Goal: Information Seeking & Learning: Learn about a topic

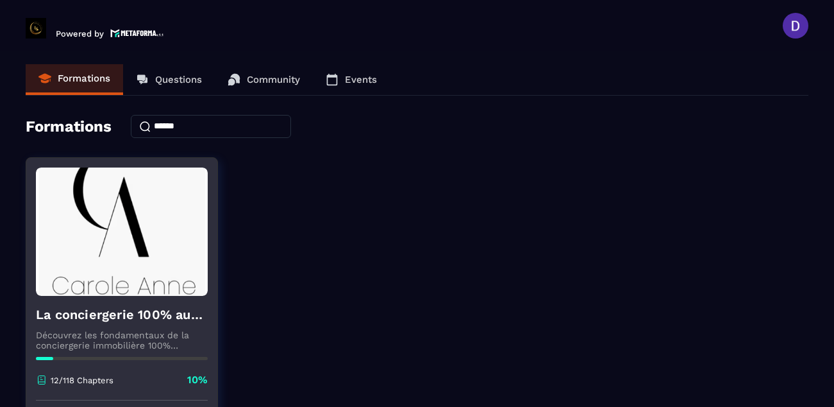
click at [72, 360] on div at bounding box center [122, 358] width 172 height 3
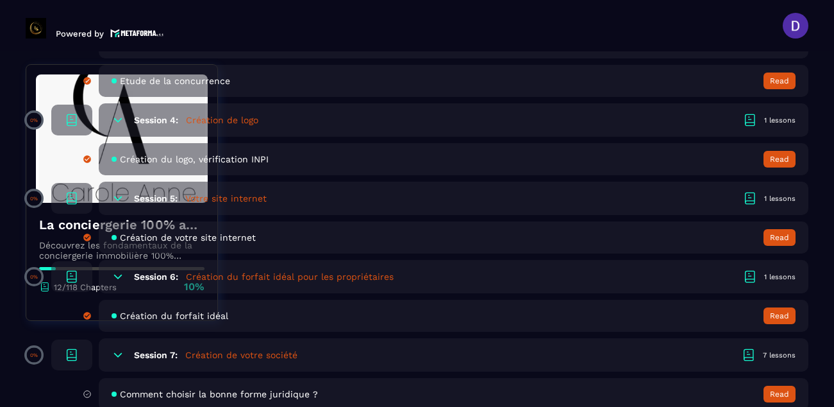
scroll to position [872, 0]
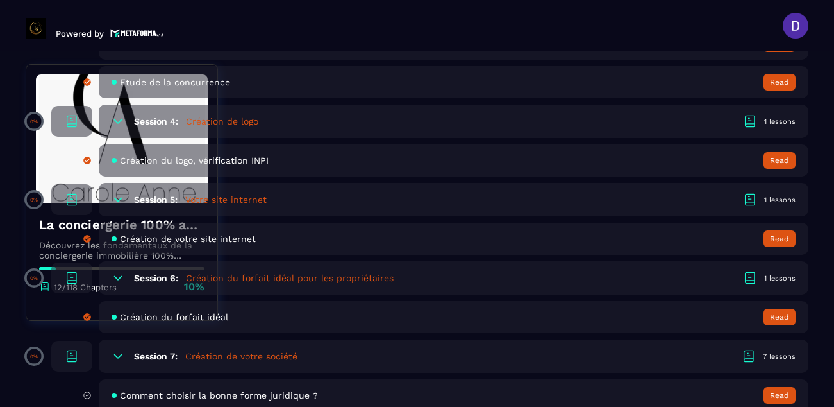
click at [205, 358] on h5 "Création de votre société" at bounding box center [241, 356] width 112 height 13
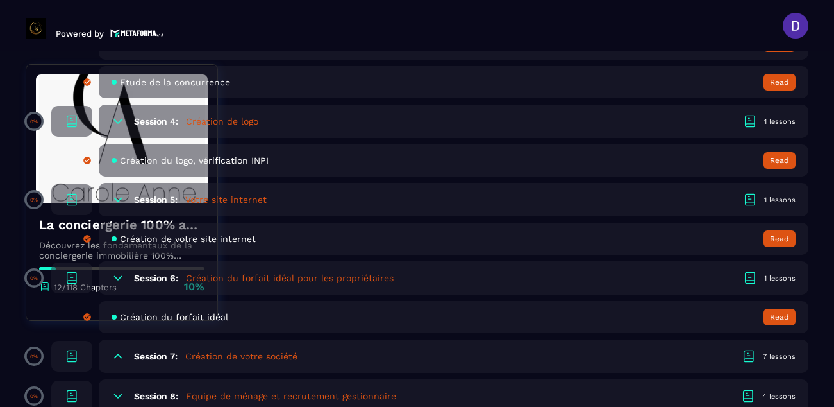
click at [205, 358] on h5 "Création de votre société" at bounding box center [241, 356] width 112 height 13
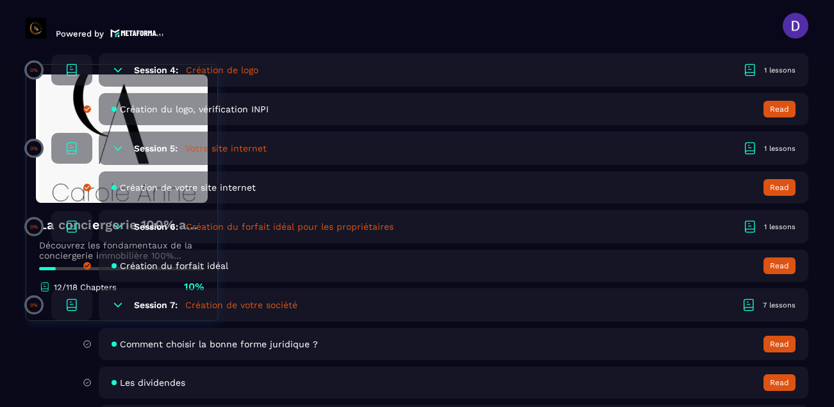
scroll to position [949, 0]
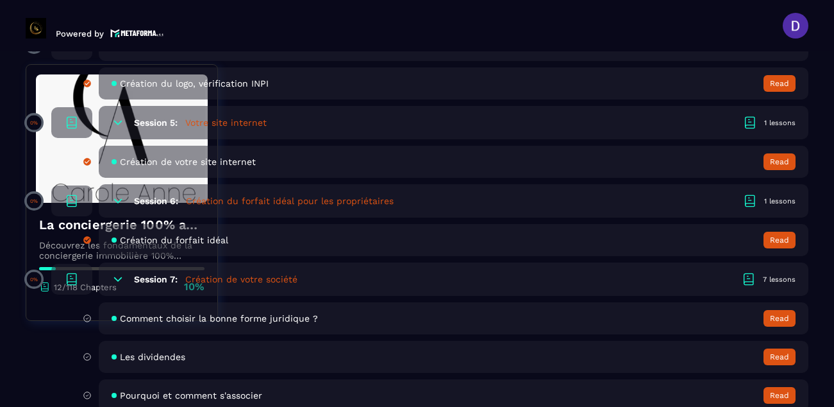
click at [272, 316] on span "Comment choisir la bonne forme juridique ?" at bounding box center [219, 318] width 198 height 10
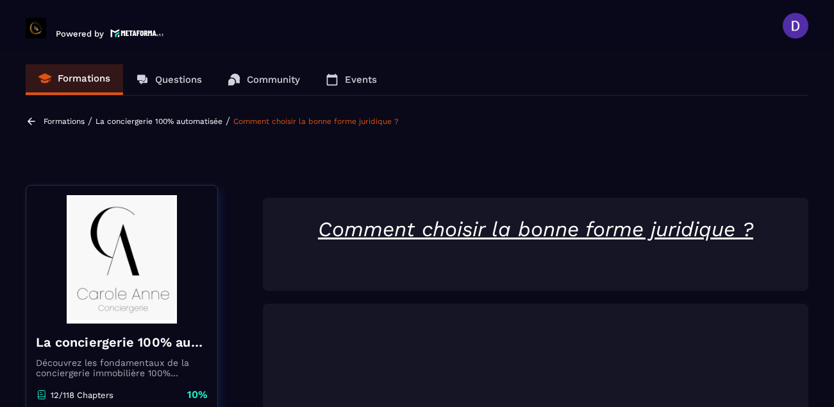
scroll to position [5, 0]
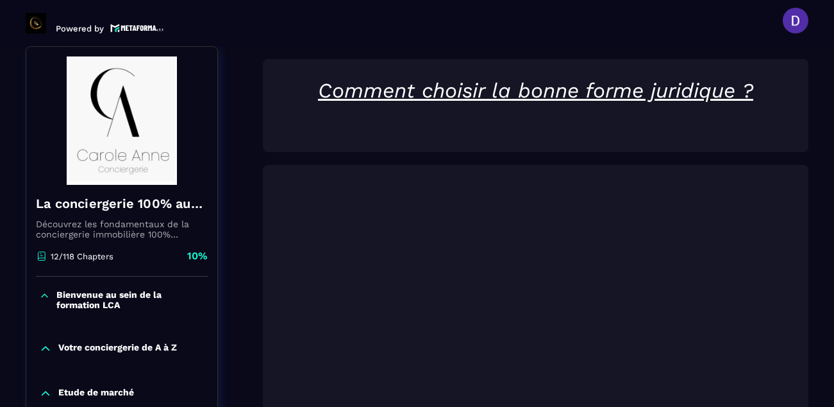
drag, startPoint x: 807, startPoint y: 351, endPoint x: 823, endPoint y: 289, distance: 64.2
click at [823, 289] on section "Formations Questions Community Events Formations / La conciergerie 100% automat…" at bounding box center [417, 226] width 834 height 360
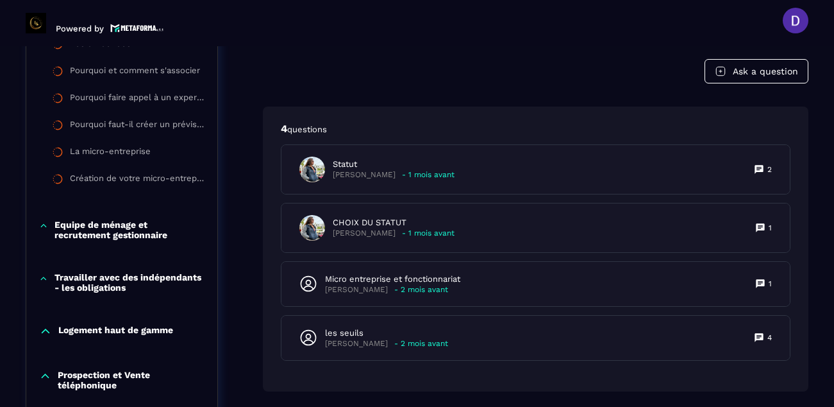
scroll to position [723, 0]
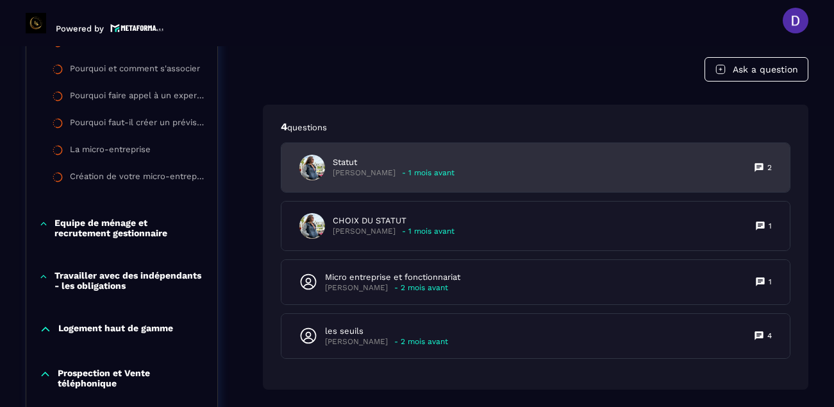
click at [393, 165] on p "Statut" at bounding box center [394, 162] width 122 height 12
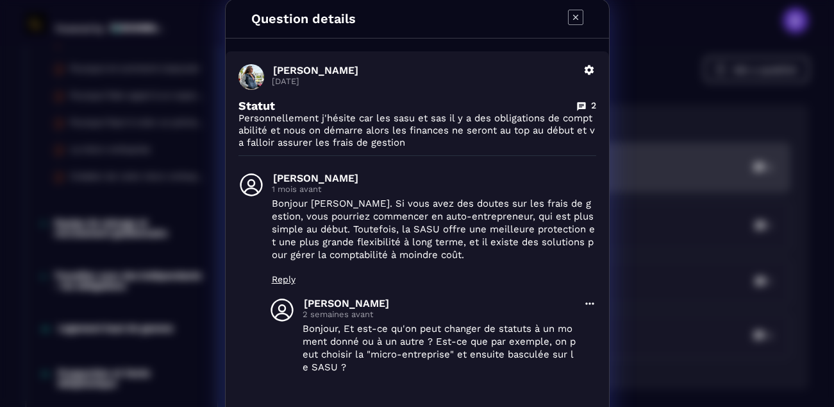
scroll to position [0, 0]
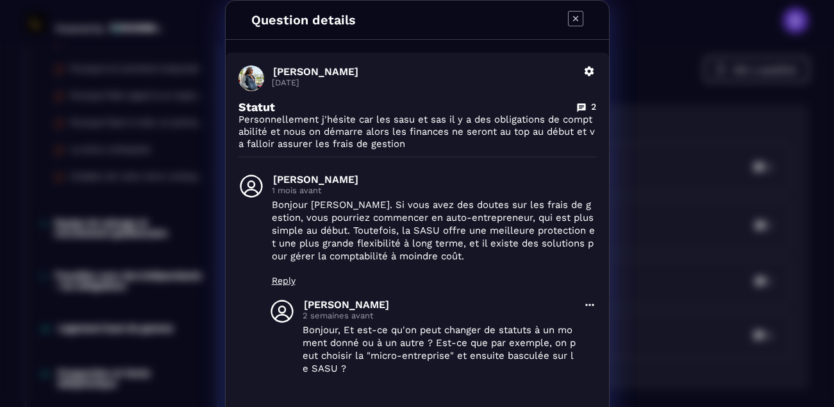
click at [581, 16] on div "Question details" at bounding box center [418, 20] width 384 height 39
click at [573, 17] on icon "Modal window" at bounding box center [575, 18] width 15 height 15
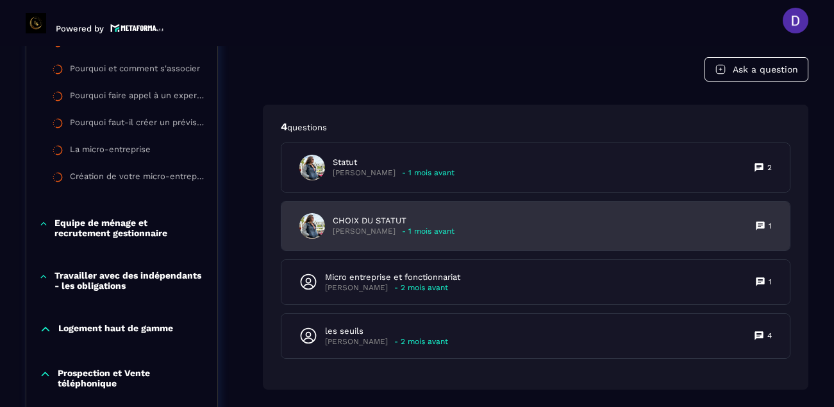
click at [380, 232] on p "[PERSON_NAME]" at bounding box center [364, 231] width 63 height 10
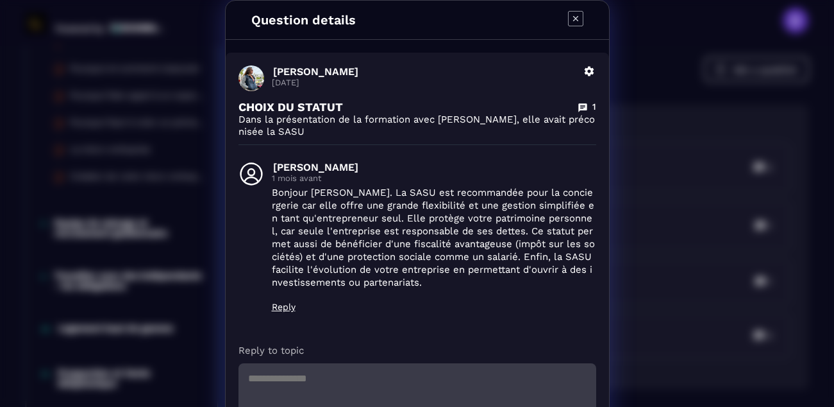
click at [570, 15] on icon "Modal window" at bounding box center [575, 18] width 15 height 15
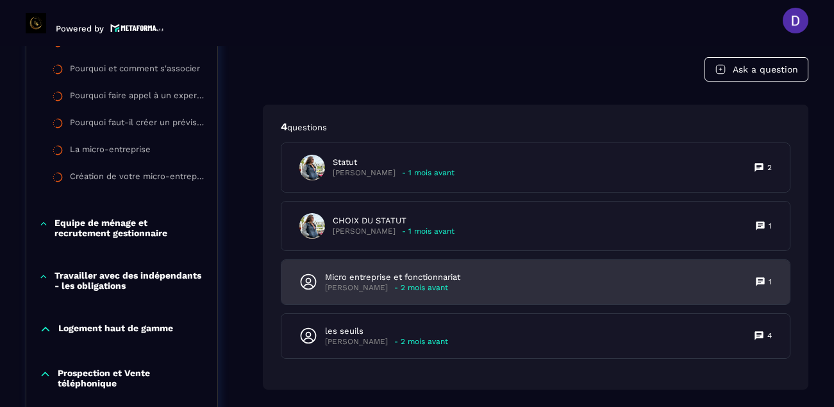
click at [364, 274] on p "Micro entreprise et fonctionnariat" at bounding box center [392, 277] width 135 height 12
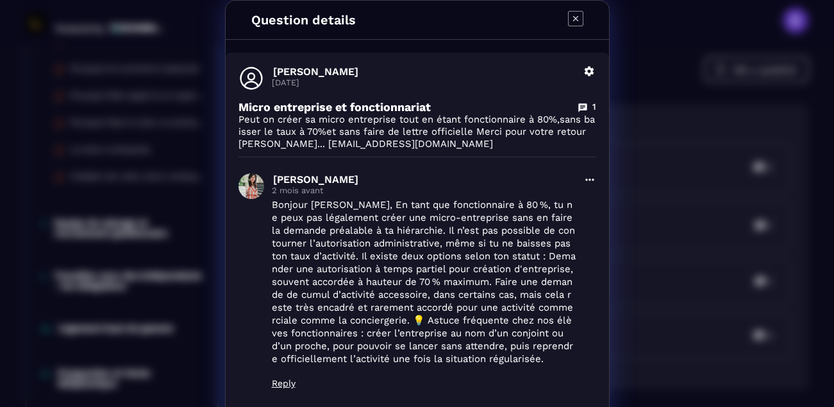
click at [573, 13] on icon "Modal window" at bounding box center [575, 18] width 15 height 15
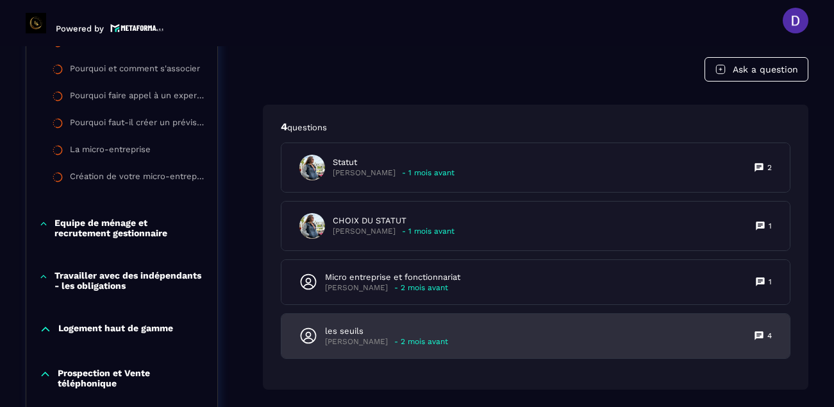
click at [348, 332] on p "les seuils" at bounding box center [386, 331] width 123 height 12
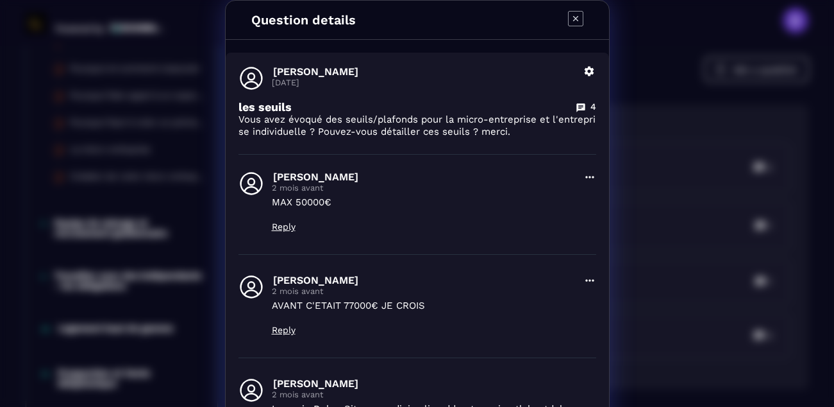
click at [568, 17] on icon "Modal window" at bounding box center [575, 18] width 15 height 15
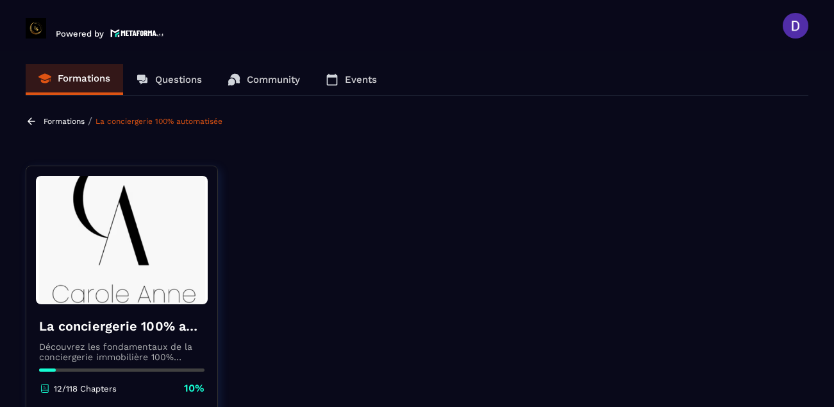
click at [128, 258] on img at bounding box center [122, 240] width 172 height 128
click at [46, 388] on icon at bounding box center [45, 388] width 12 height 12
click at [47, 387] on icon at bounding box center [45, 388] width 12 height 12
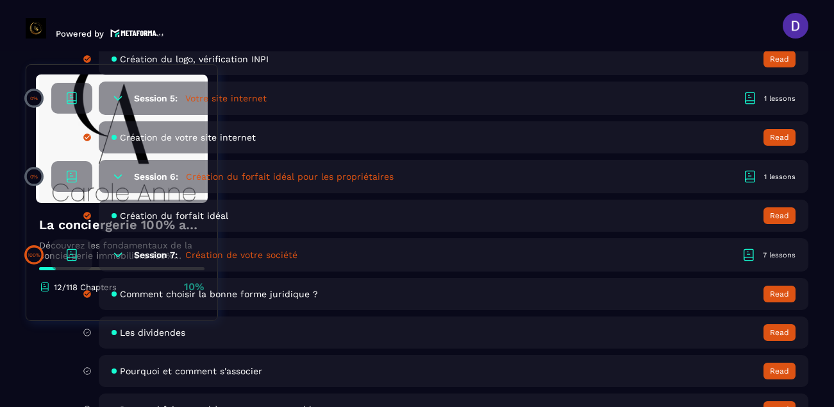
scroll to position [975, 0]
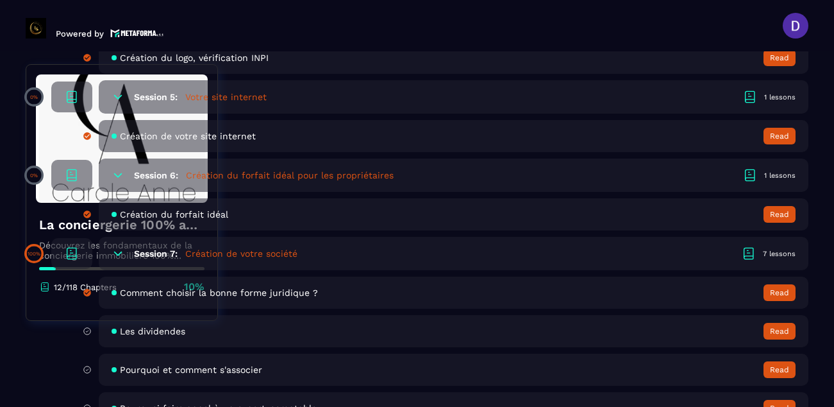
click at [307, 291] on span "Comment choisir la bonne forme juridique ?" at bounding box center [219, 292] width 198 height 10
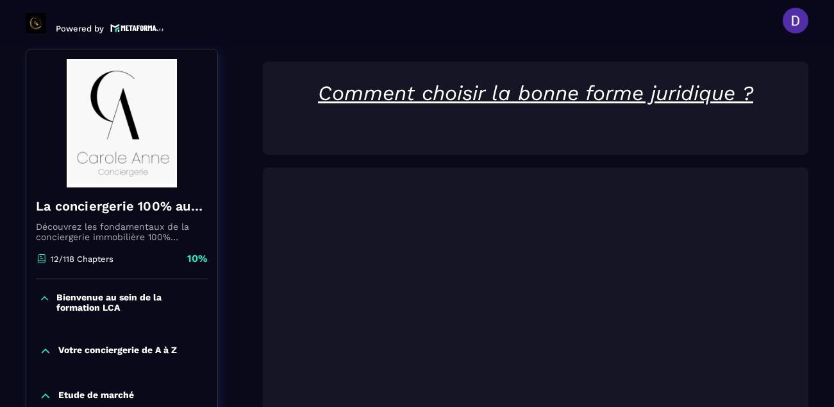
scroll to position [133, 0]
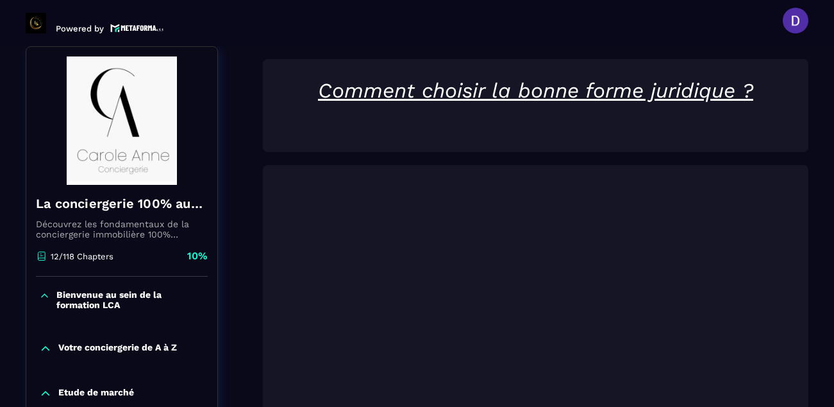
click at [823, 348] on section "Formations Questions Community Events Formations / La conciergerie 100% automat…" at bounding box center [417, 226] width 834 height 360
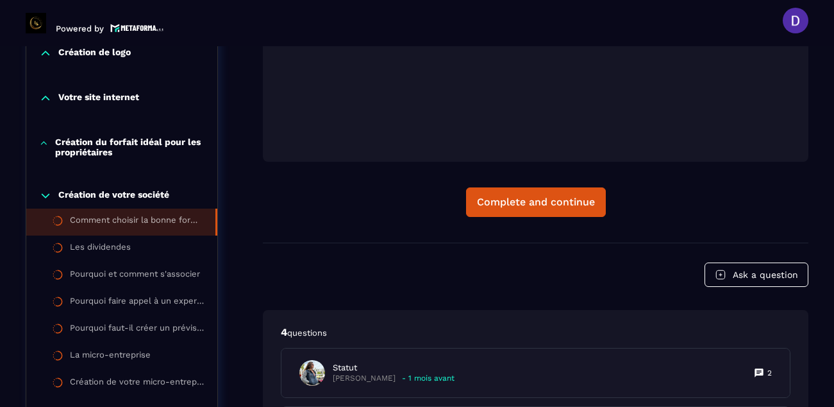
scroll to position [544, 0]
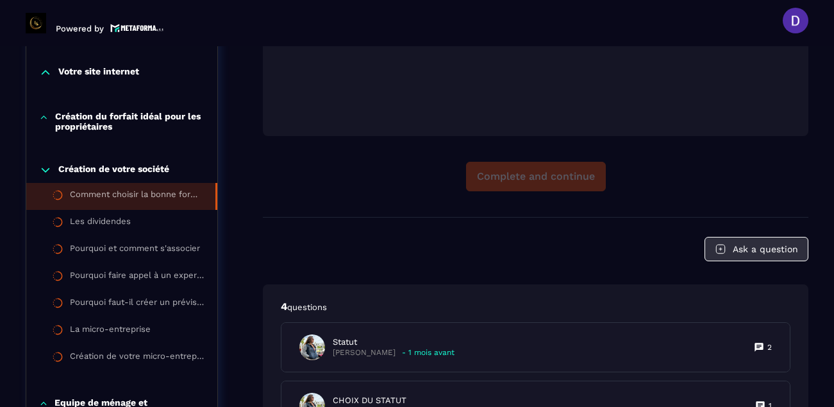
drag, startPoint x: 711, startPoint y: 148, endPoint x: 713, endPoint y: 249, distance: 100.7
click at [819, 63] on section "Formations Questions Community Events Formations / La conciergerie 100% automat…" at bounding box center [417, 226] width 834 height 360
drag, startPoint x: 654, startPoint y: 157, endPoint x: 659, endPoint y: 236, distance: 79.1
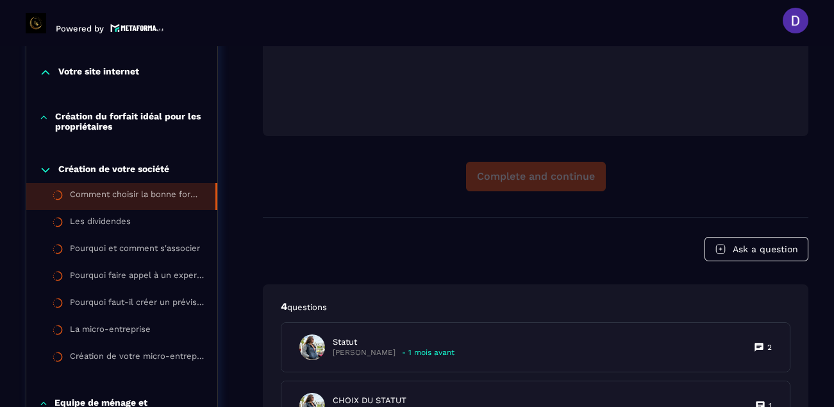
click at [540, 177] on div "Complete and continue" at bounding box center [536, 177] width 546 height 30
click at [416, 162] on div "Complete and continue" at bounding box center [536, 177] width 546 height 30
click at [534, 175] on div "Complete and continue" at bounding box center [536, 177] width 546 height 30
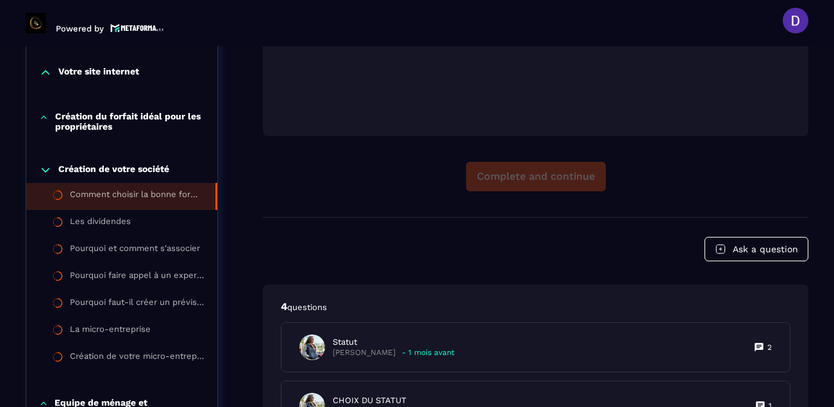
click at [534, 175] on div "Complete and continue" at bounding box center [536, 177] width 546 height 30
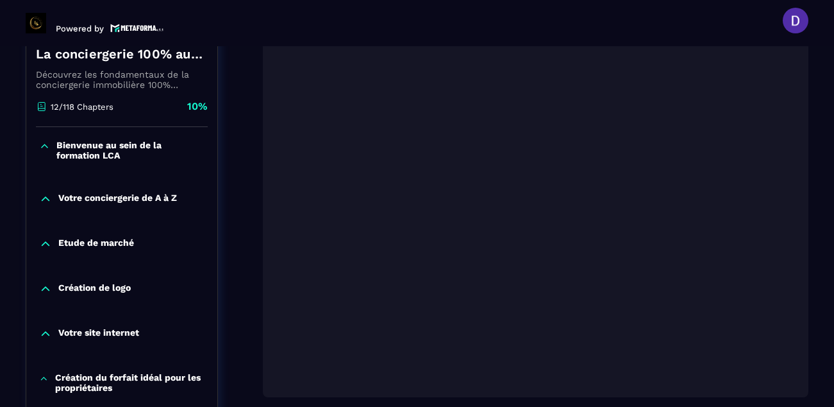
scroll to position [262, 0]
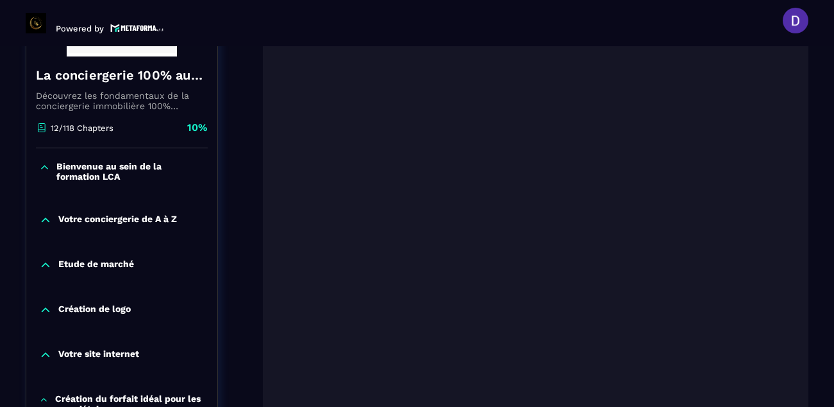
drag, startPoint x: 826, startPoint y: 185, endPoint x: 820, endPoint y: 244, distance: 59.4
click at [820, 244] on section "Formations Questions Community Events Formations / La conciergerie 100% automat…" at bounding box center [417, 226] width 834 height 360
click at [816, 233] on section "Formations Questions Community Events Formations / La conciergerie 100% automat…" at bounding box center [417, 226] width 834 height 360
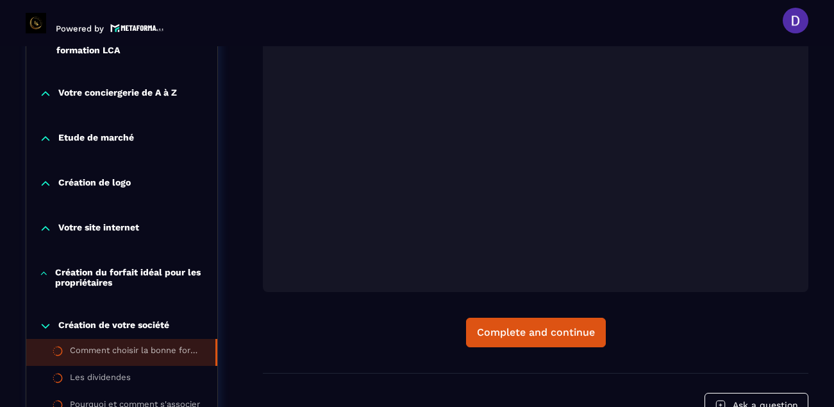
scroll to position [390, 0]
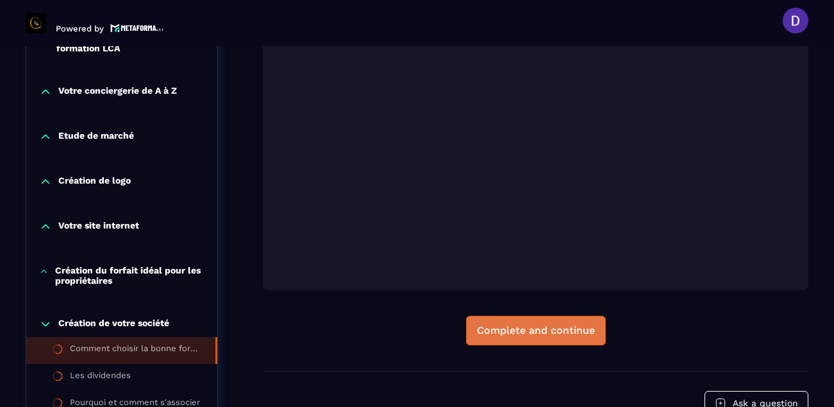
click at [503, 333] on div "Complete and continue" at bounding box center [536, 330] width 118 height 13
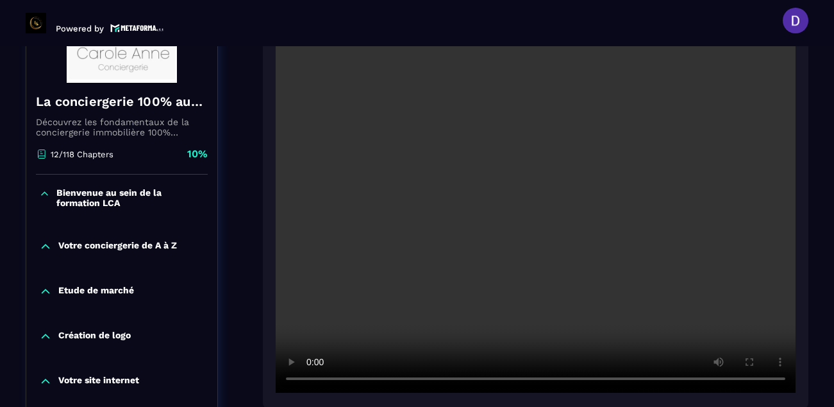
scroll to position [262, 0]
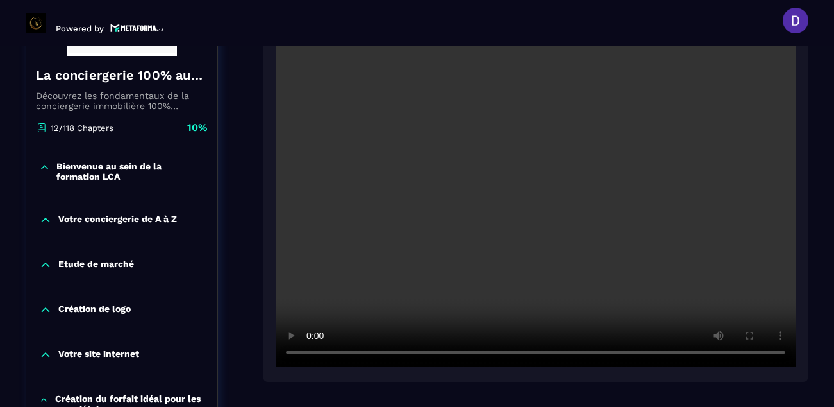
click at [423, 258] on video at bounding box center [536, 192] width 520 height 347
click at [832, 340] on section "Formations Questions Community Events Formations / La conciergerie 100% automat…" at bounding box center [417, 226] width 834 height 360
click at [670, 379] on div at bounding box center [536, 191] width 546 height 382
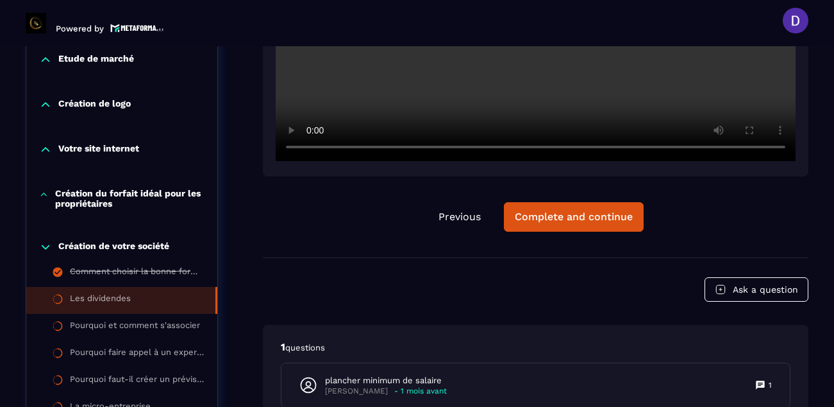
scroll to position [493, 0]
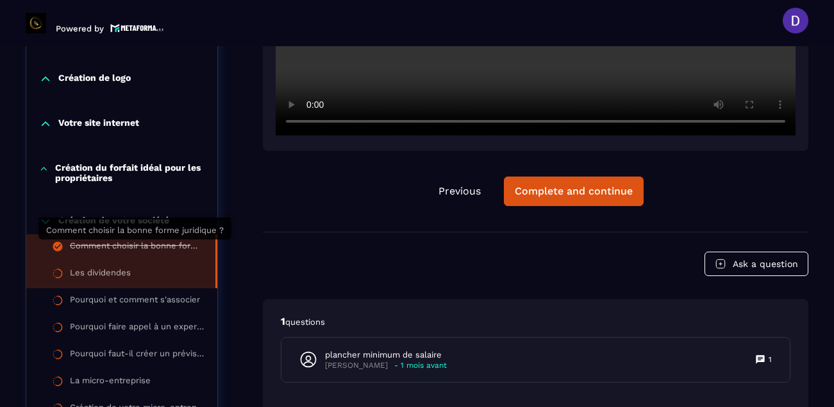
click at [155, 247] on div "Comment choisir la bonne forme juridique ?" at bounding box center [136, 248] width 133 height 14
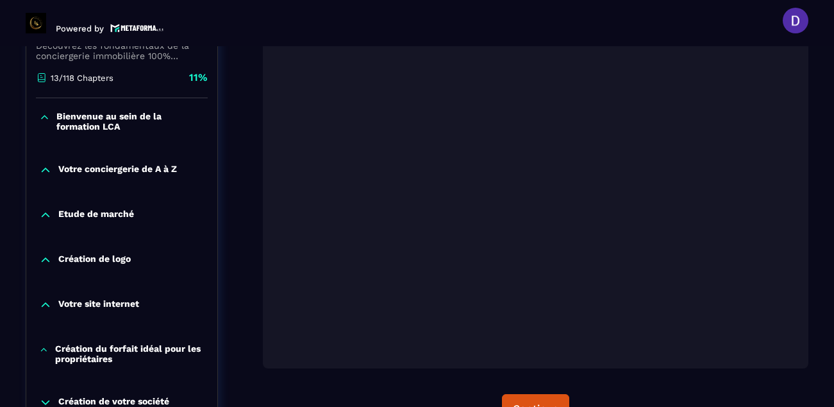
scroll to position [313, 0]
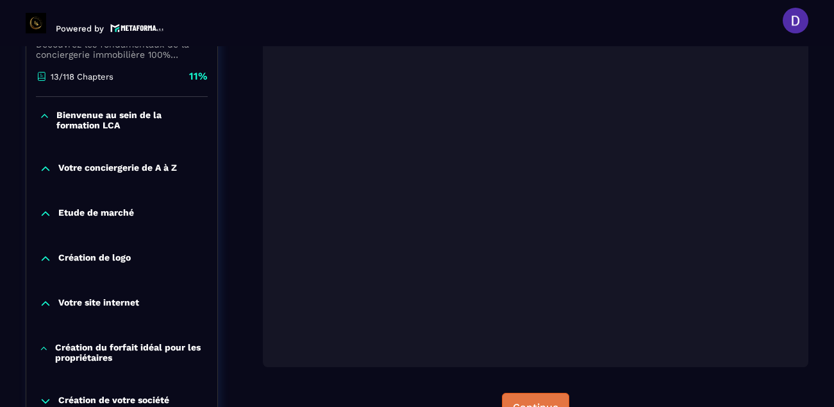
click at [526, 396] on button "Continue" at bounding box center [535, 408] width 67 height 30
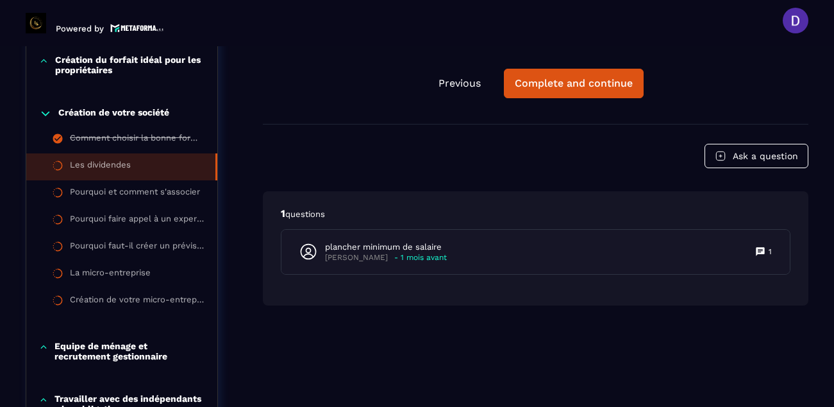
scroll to position [621, 0]
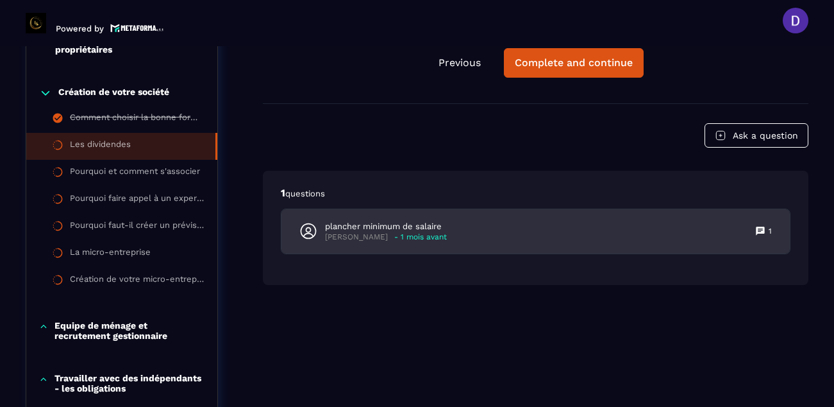
click at [405, 244] on div "plancher minimum de salaire [PERSON_NAME] - 1 mois avant 1" at bounding box center [536, 231] width 509 height 44
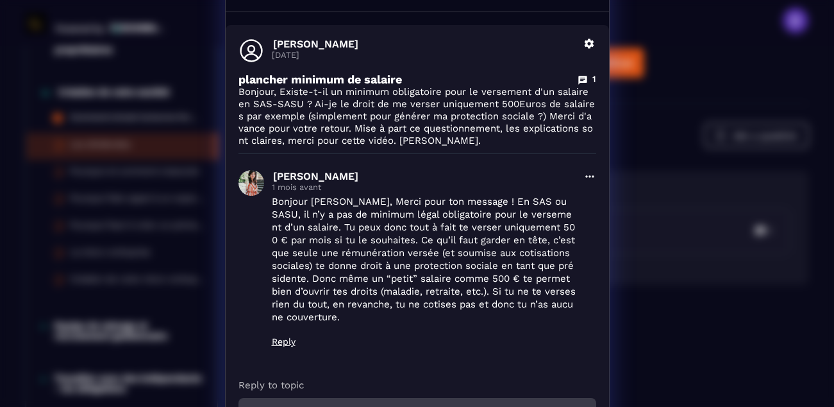
scroll to position [0, 0]
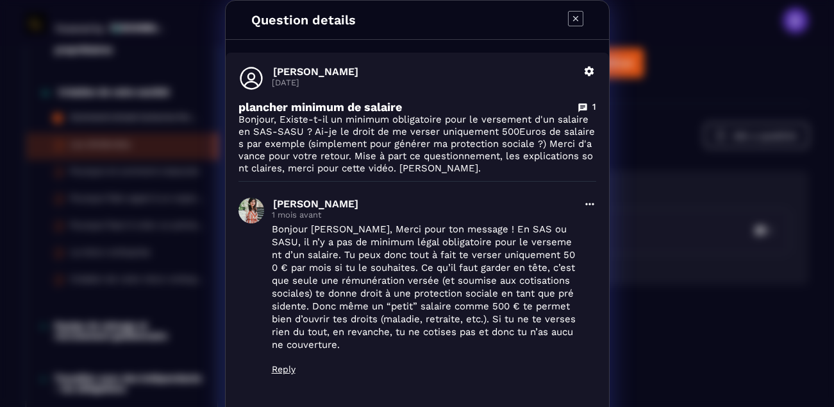
click at [575, 15] on icon "Modal window" at bounding box center [575, 18] width 15 height 15
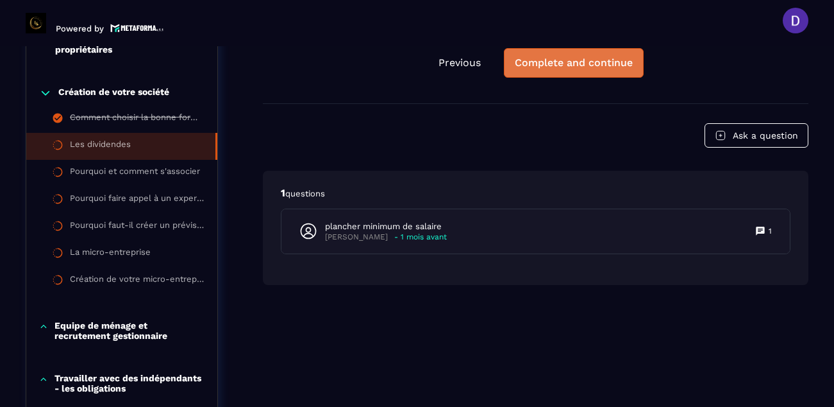
click at [564, 63] on div "Complete and continue" at bounding box center [574, 62] width 118 height 13
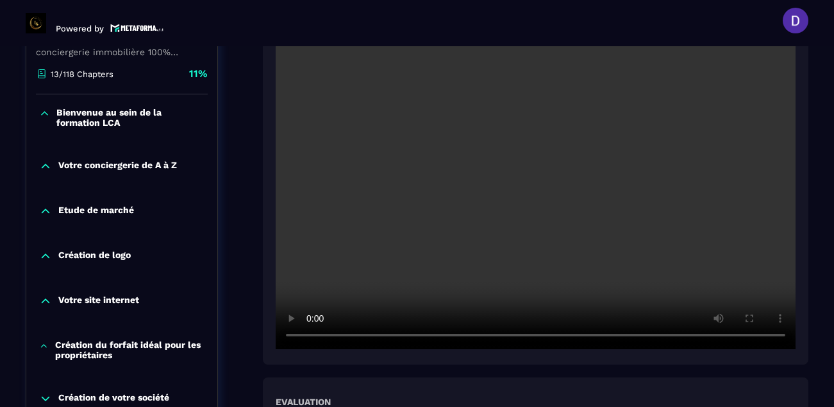
scroll to position [313, 0]
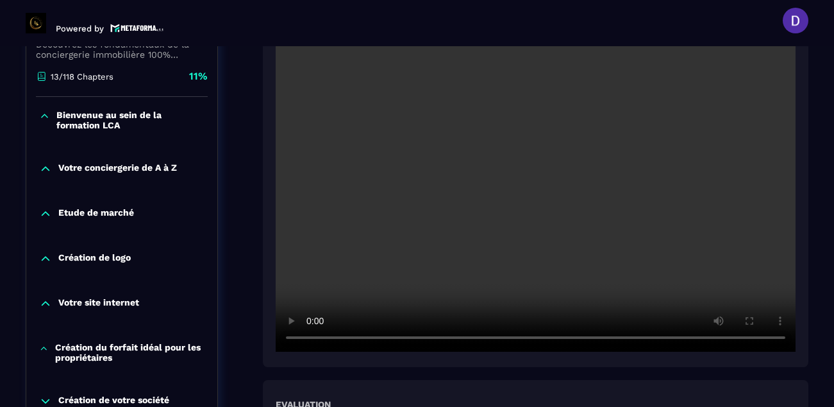
click at [825, 370] on section "Formations Questions Community Events Formations / La conciergerie 100% automat…" at bounding box center [417, 226] width 834 height 360
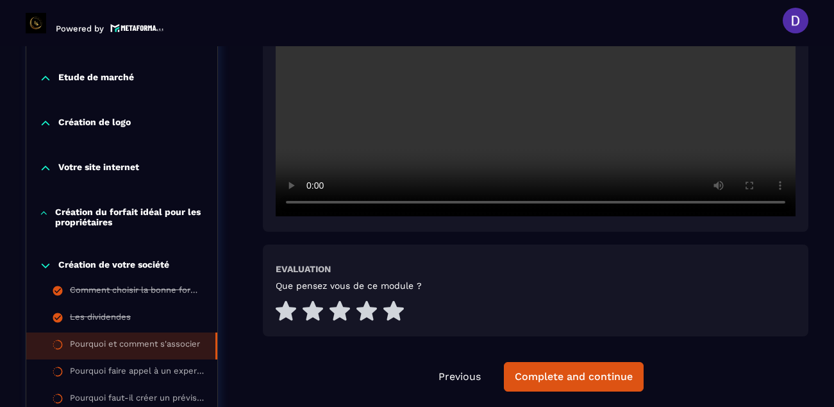
scroll to position [467, 0]
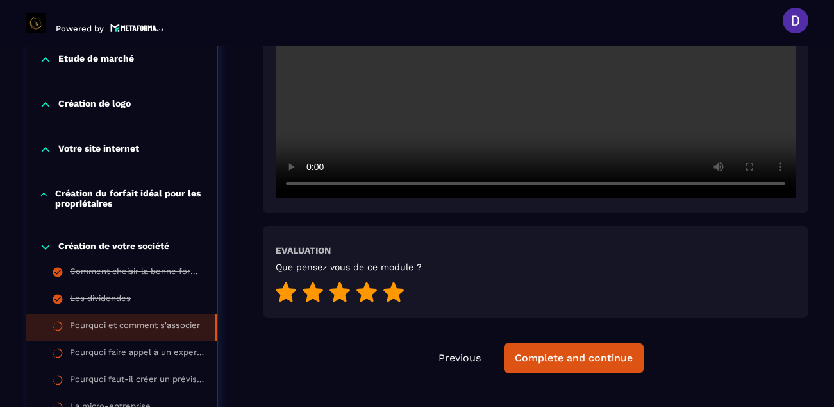
click at [390, 294] on icon at bounding box center [394, 292] width 21 height 20
click at [565, 361] on div "Complete and continue" at bounding box center [574, 357] width 118 height 13
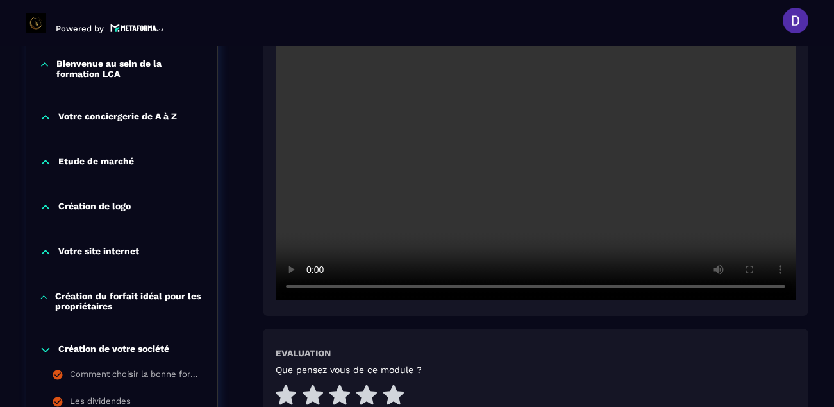
scroll to position [390, 0]
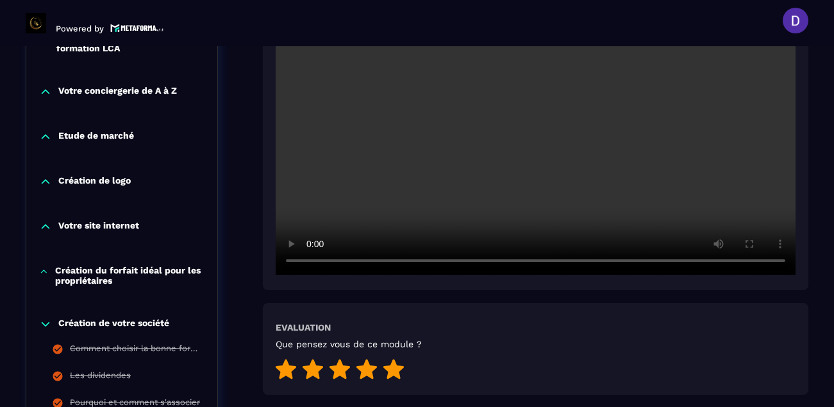
click at [391, 364] on icon at bounding box center [394, 369] width 21 height 20
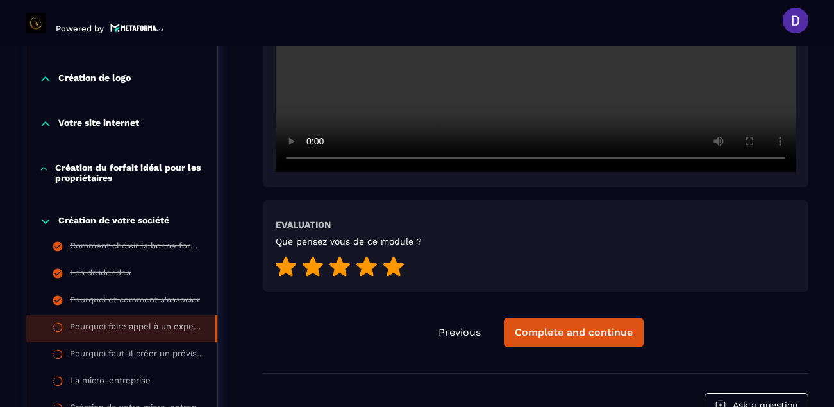
scroll to position [467, 0]
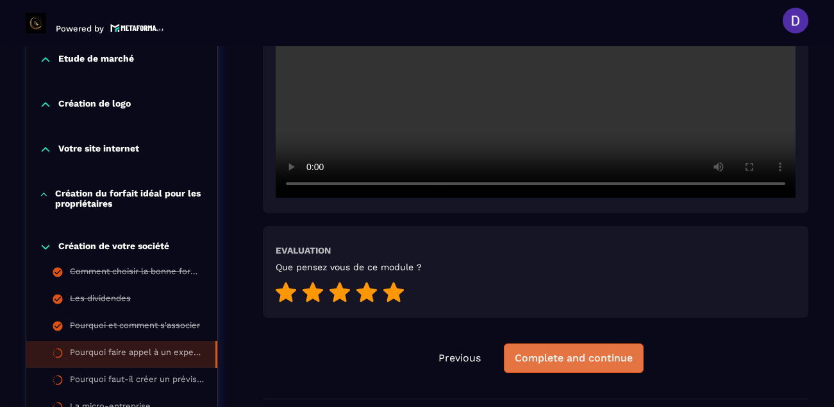
click at [544, 358] on div "Complete and continue" at bounding box center [574, 357] width 118 height 13
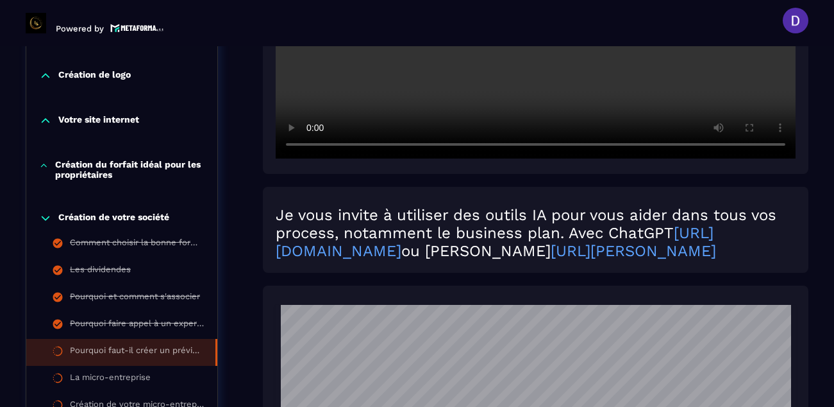
scroll to position [493, 0]
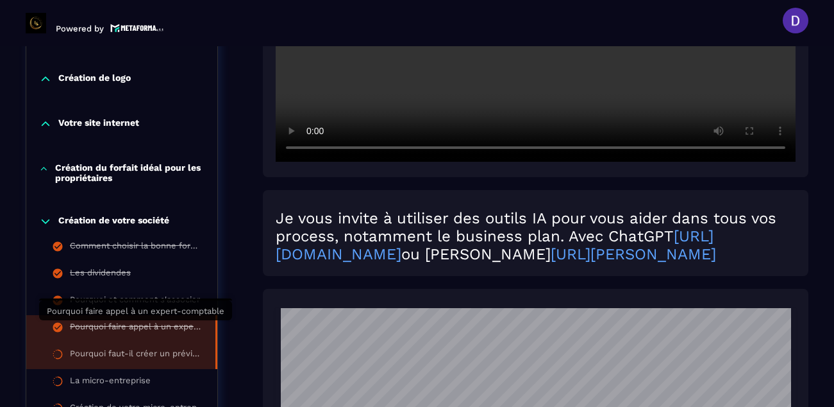
click at [153, 322] on div "Pourquoi faire appel à un expert-comptable" at bounding box center [136, 328] width 133 height 14
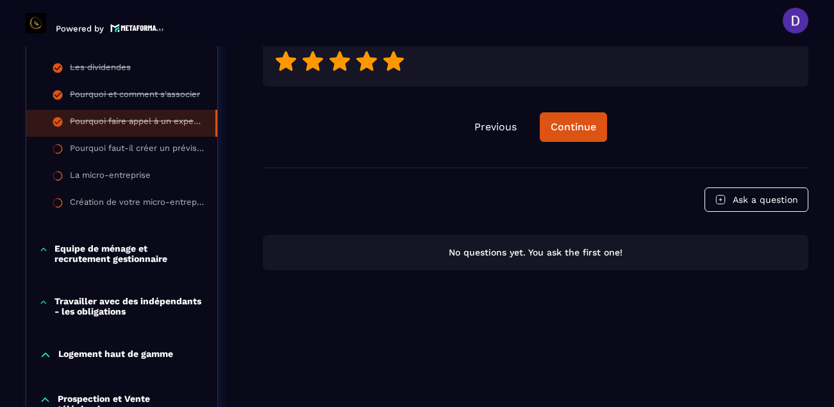
scroll to position [723, 0]
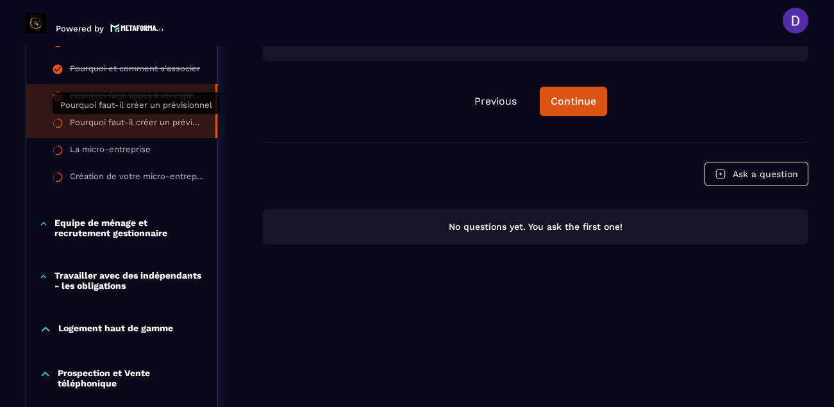
click at [142, 124] on div "Pourquoi faut-il créer un prévisionnel" at bounding box center [136, 124] width 133 height 14
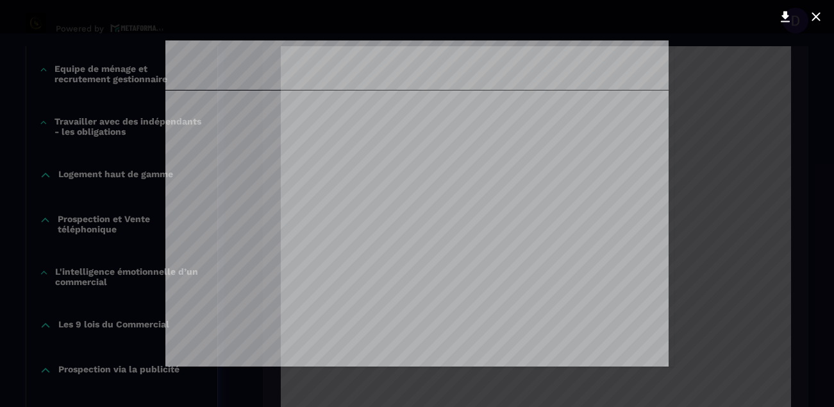
scroll to position [0, 0]
click at [786, 15] on icon at bounding box center [785, 17] width 9 height 11
click at [816, 15] on icon at bounding box center [816, 16] width 15 height 15
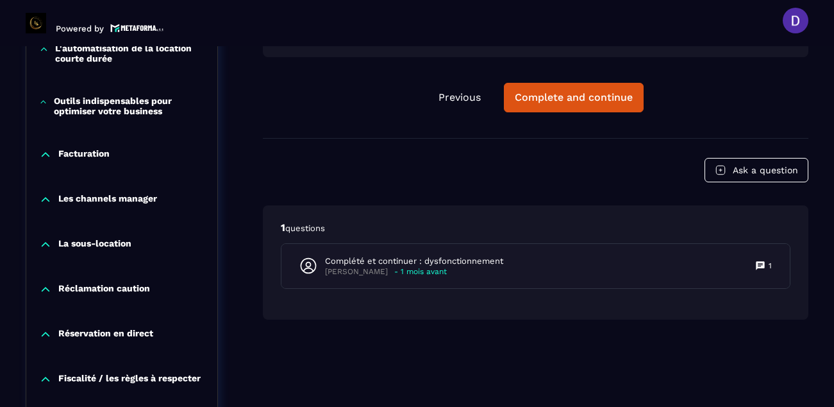
scroll to position [1313, 0]
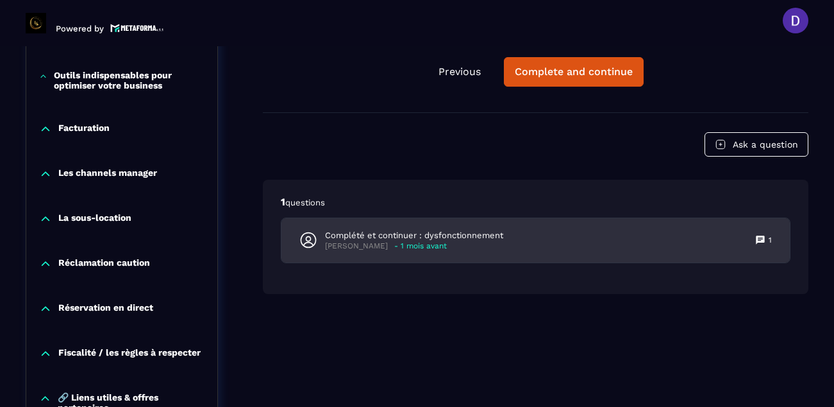
click at [394, 250] on p "- 1 mois avant" at bounding box center [420, 246] width 53 height 10
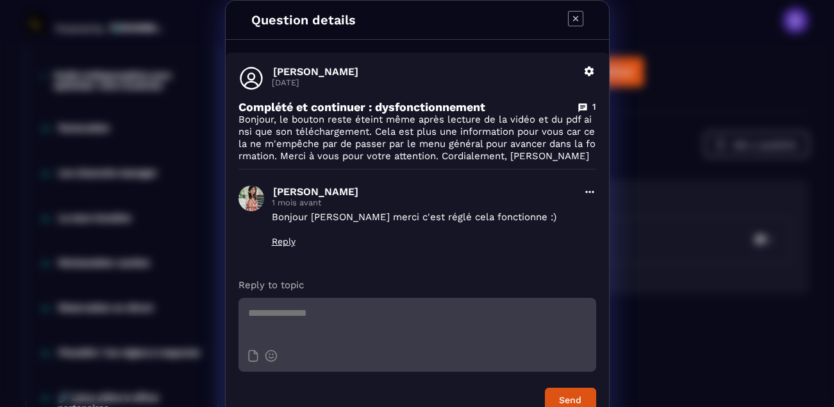
click at [574, 19] on icon "Modal window" at bounding box center [575, 18] width 15 height 15
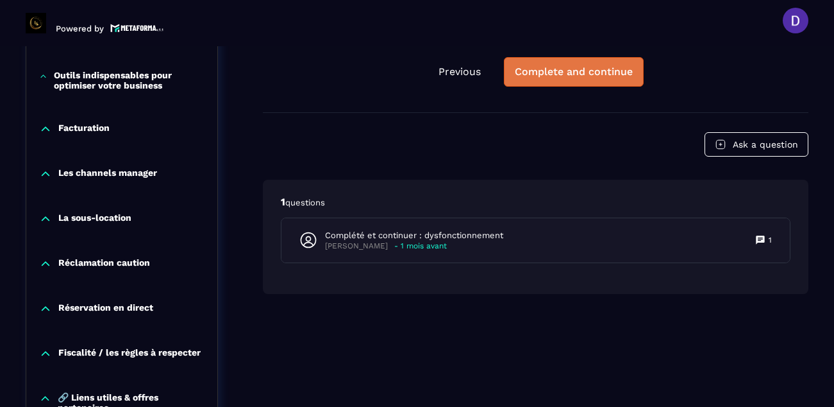
click at [595, 65] on div "Complete and continue" at bounding box center [574, 71] width 118 height 13
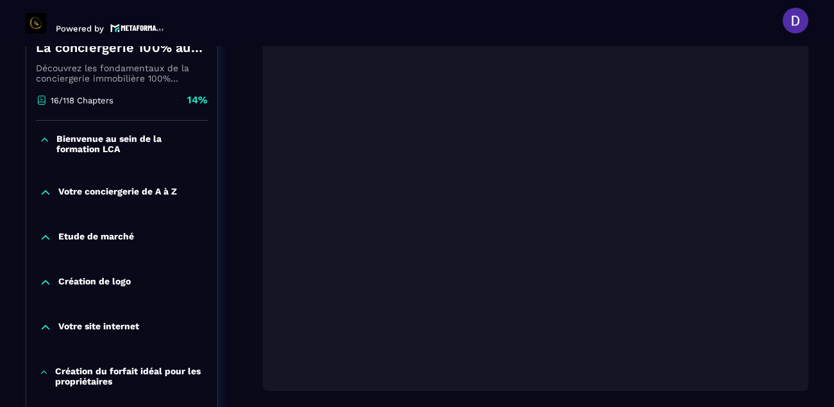
scroll to position [287, 0]
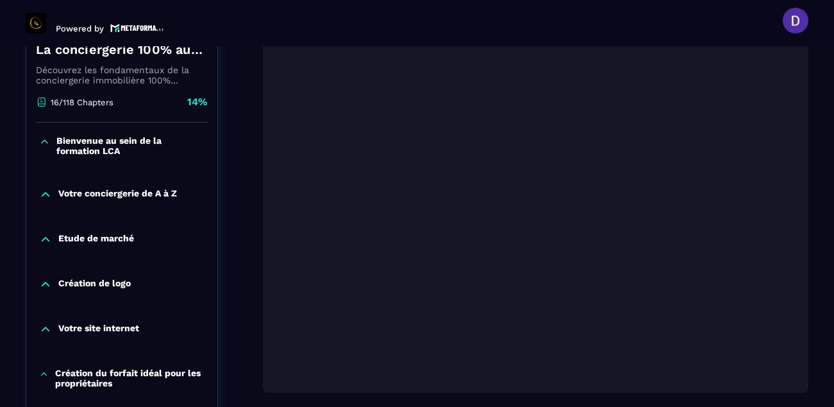
click at [818, 260] on section "Formations Questions Community Events Formations / La conciergerie 100% automat…" at bounding box center [417, 226] width 834 height 360
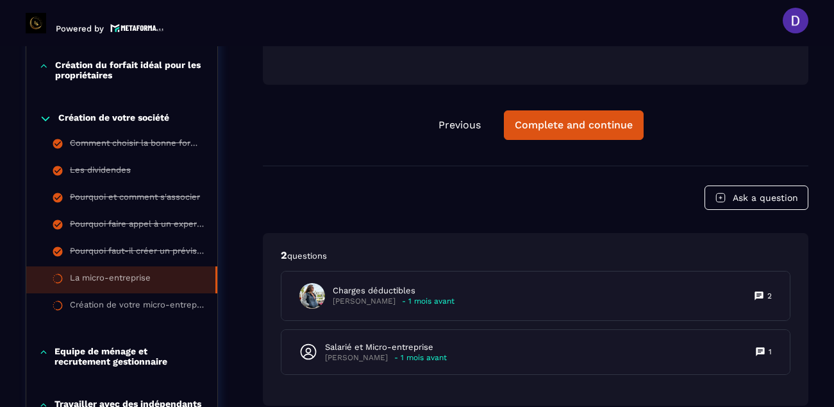
scroll to position [621, 0]
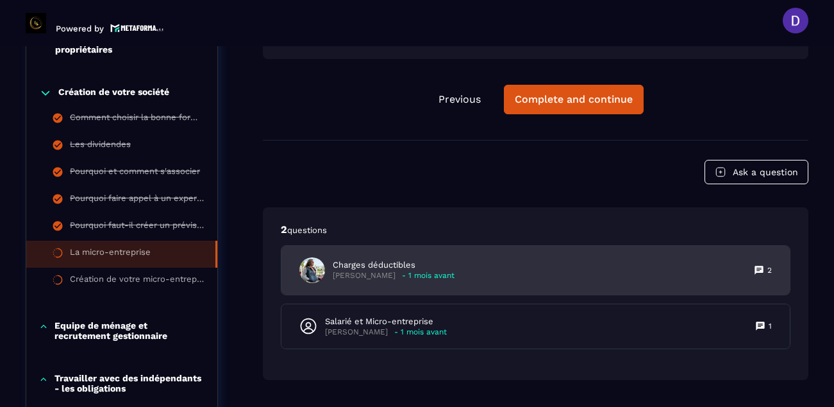
click at [388, 269] on p "Charges déductibles" at bounding box center [394, 265] width 122 height 12
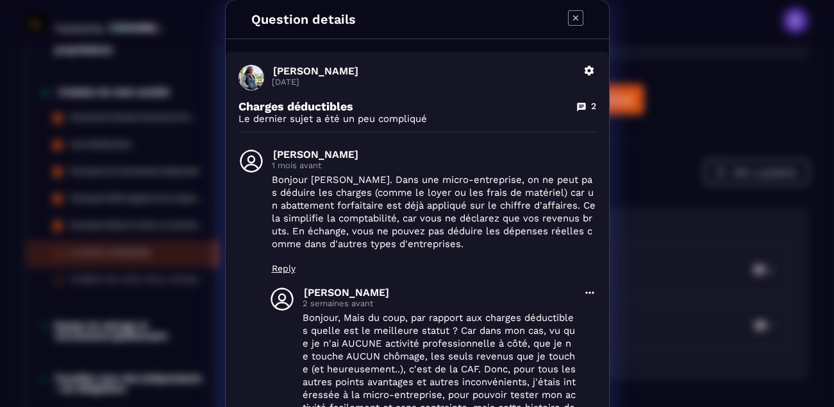
scroll to position [0, 0]
click at [572, 18] on icon "Modal window" at bounding box center [575, 18] width 15 height 15
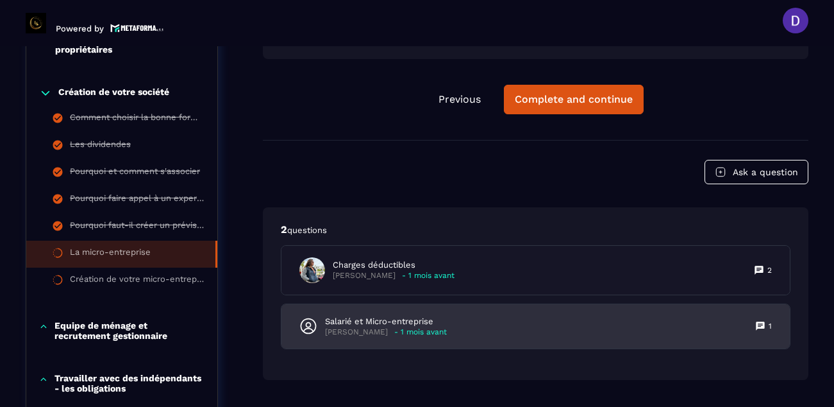
click at [387, 321] on p "Salarié et Micro-entreprise" at bounding box center [386, 322] width 122 height 12
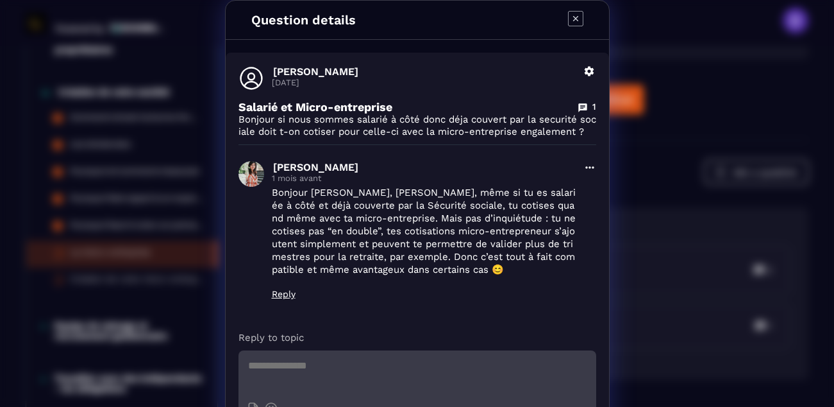
click at [575, 11] on icon "Modal window" at bounding box center [575, 18] width 15 height 15
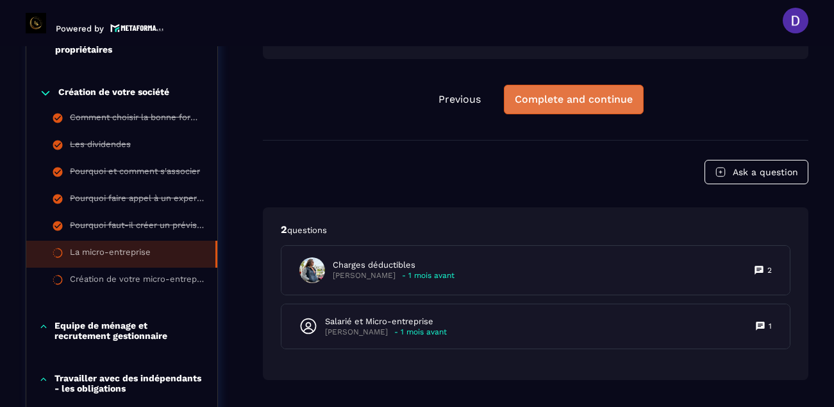
click at [578, 101] on div "Complete and continue" at bounding box center [574, 99] width 118 height 13
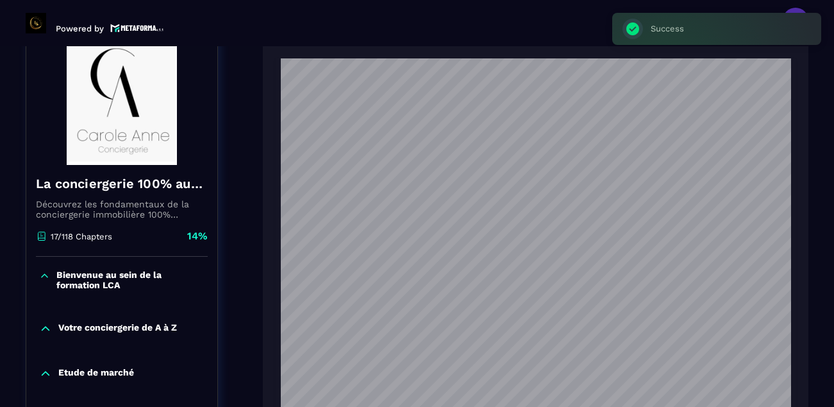
scroll to position [133, 0]
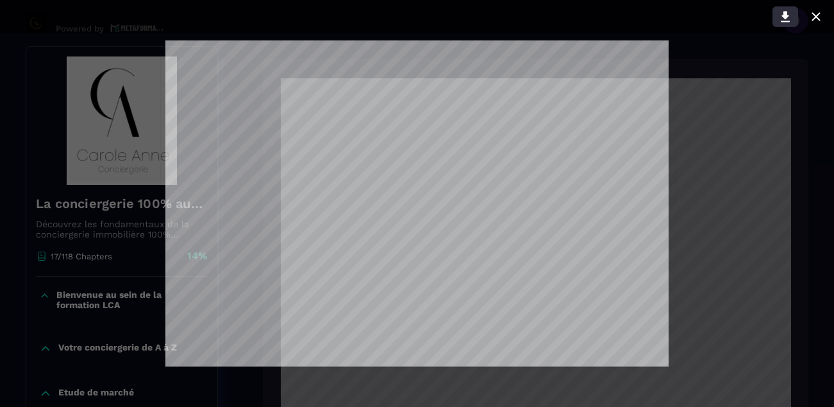
click at [788, 14] on icon at bounding box center [785, 17] width 9 height 11
click at [693, 285] on div at bounding box center [417, 203] width 834 height 407
click at [711, 137] on div at bounding box center [417, 203] width 834 height 407
click at [703, 24] on div at bounding box center [417, 16] width 847 height 33
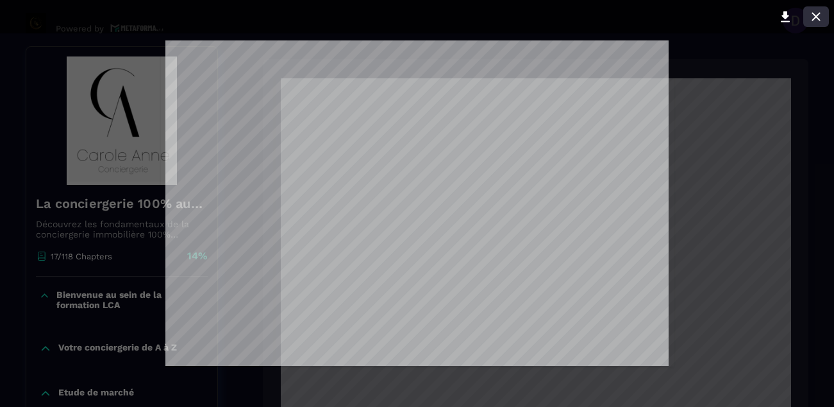
click at [813, 15] on icon at bounding box center [816, 16] width 15 height 15
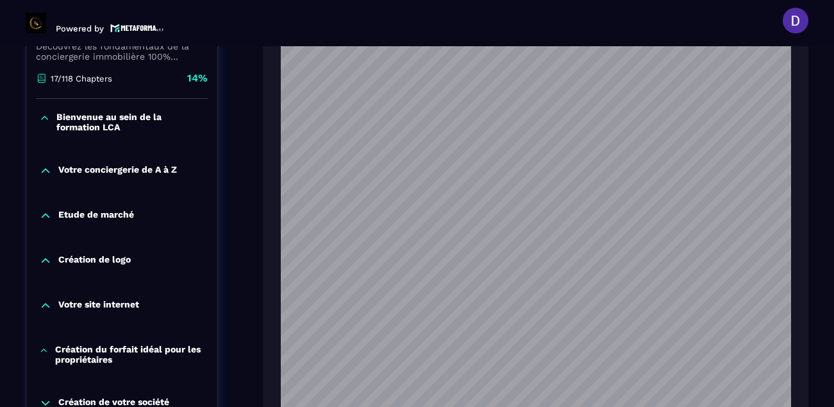
scroll to position [313, 0]
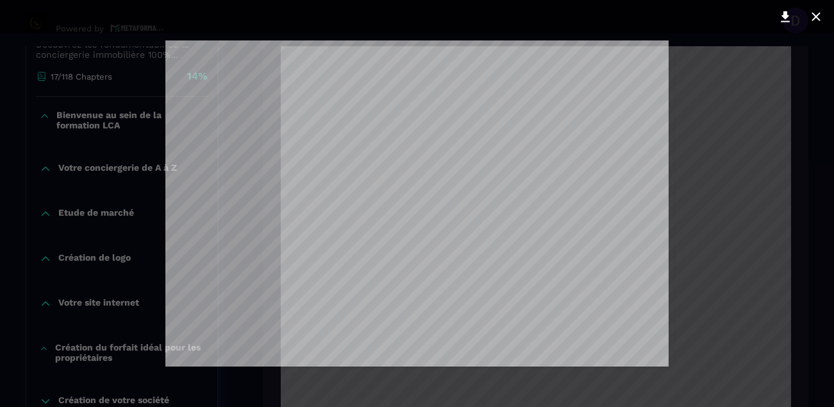
click at [693, 120] on div at bounding box center [417, 203] width 834 height 407
click at [725, 139] on div at bounding box center [417, 203] width 834 height 407
click at [820, 15] on icon at bounding box center [816, 16] width 15 height 15
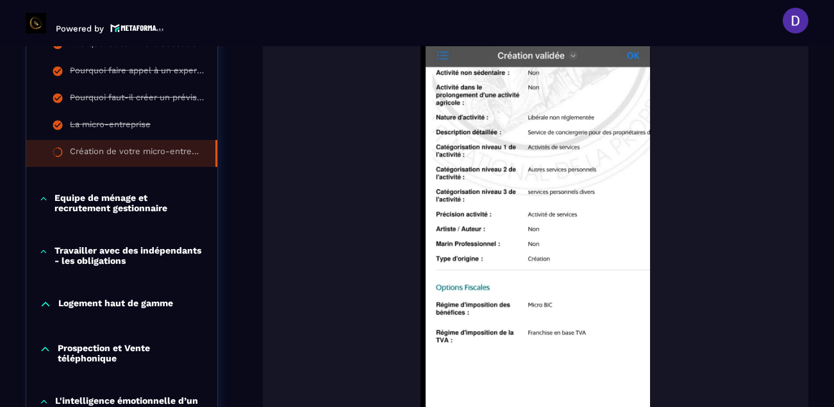
scroll to position [749, 0]
click at [614, 230] on img at bounding box center [536, 231] width 520 height 385
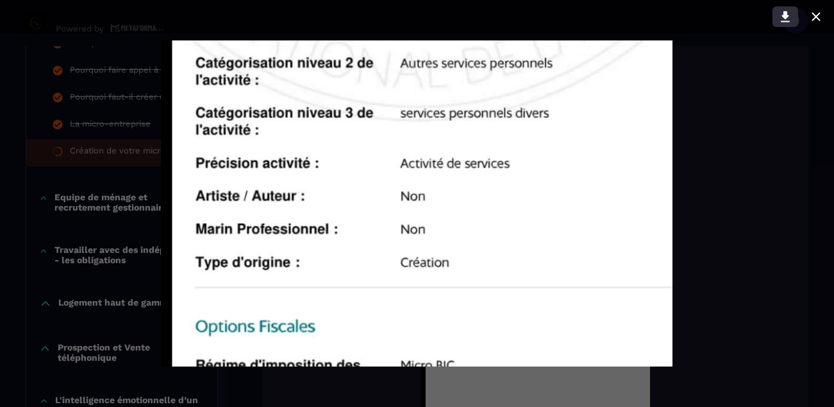
click at [783, 16] on icon at bounding box center [785, 17] width 9 height 11
click at [818, 79] on div at bounding box center [417, 203] width 834 height 407
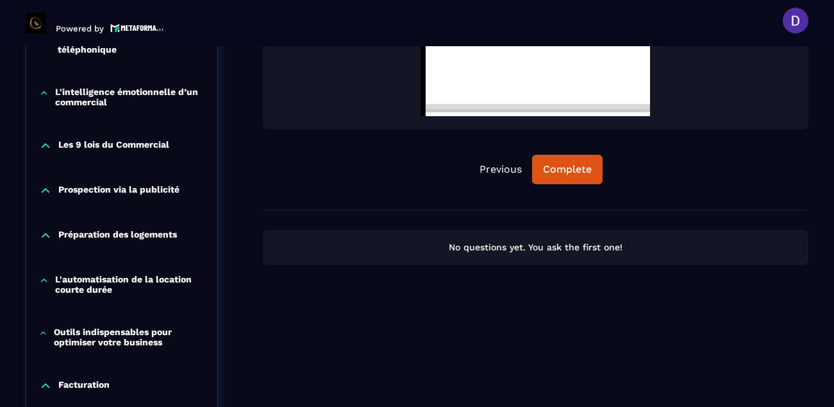
scroll to position [1083, 0]
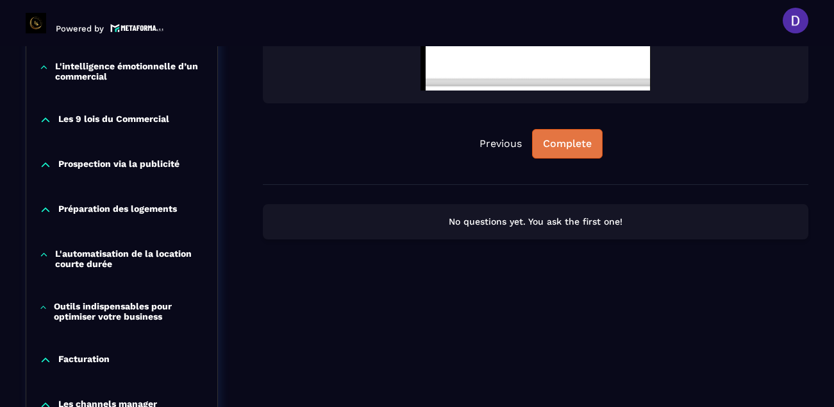
click at [580, 137] on div "Complete" at bounding box center [567, 143] width 49 height 13
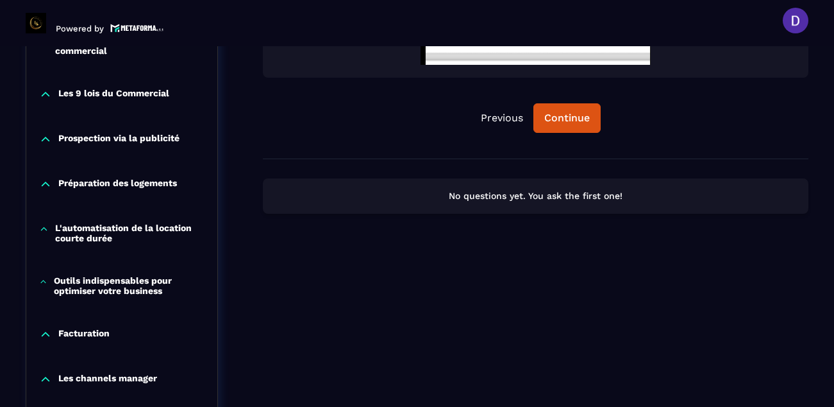
scroll to position [1134, 0]
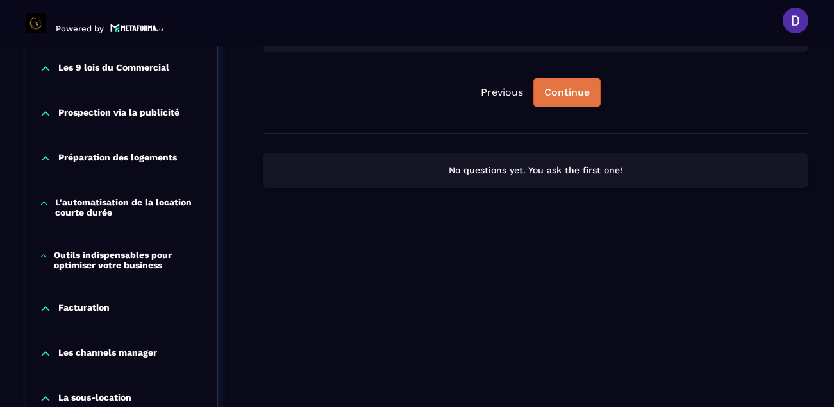
click at [568, 93] on div "Continue" at bounding box center [568, 92] width 46 height 13
click at [556, 88] on div "Continue" at bounding box center [568, 92] width 46 height 13
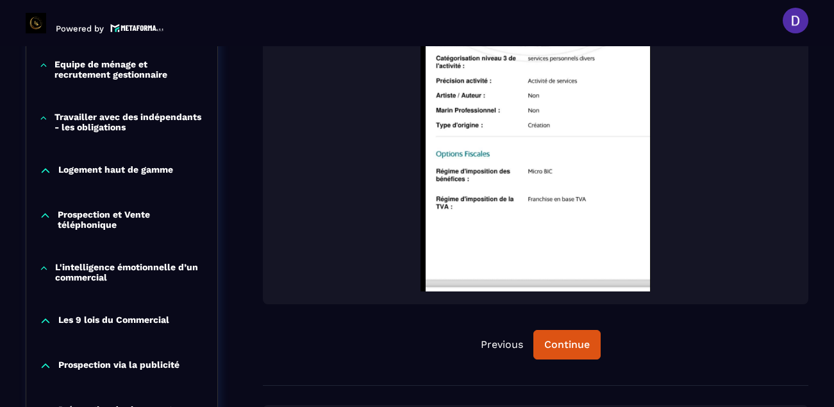
scroll to position [898, 0]
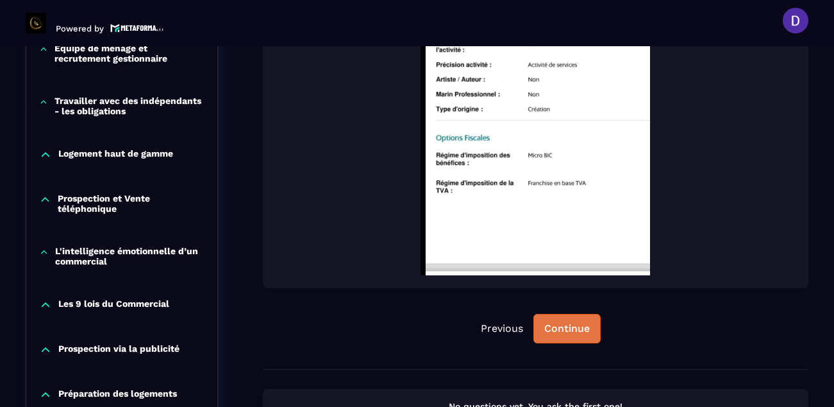
click at [564, 328] on div "Continue" at bounding box center [568, 328] width 46 height 13
click at [561, 319] on button "Continue" at bounding box center [567, 329] width 67 height 30
